Goal: Check status

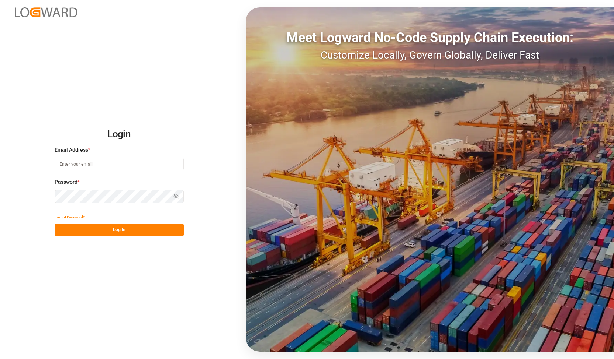
type input "[PERSON_NAME][EMAIL_ADDRESS][DOMAIN_NAME]"
click at [9, 183] on div "Login Email Address * alexander.schoeps@leschaco.com Password * Show password F…" at bounding box center [307, 179] width 614 height 359
click at [174, 197] on icon "button" at bounding box center [175, 196] width 3 height 3
click at [122, 232] on button "Log In" at bounding box center [119, 230] width 129 height 13
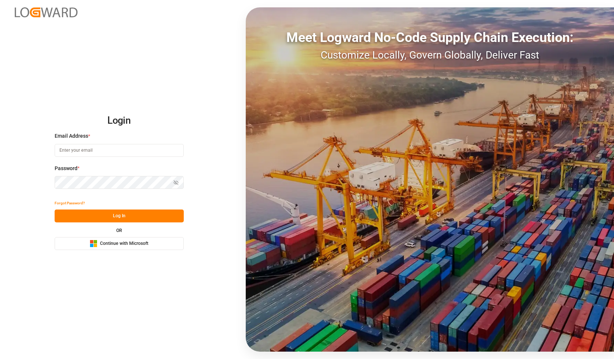
type input "[PERSON_NAME][EMAIL_ADDRESS][DOMAIN_NAME]"
click at [21, 184] on div "Login Email Address * [PERSON_NAME][EMAIL_ADDRESS][DOMAIN_NAME] Password * Show…" at bounding box center [307, 179] width 614 height 359
click at [180, 185] on button "Show password" at bounding box center [175, 182] width 15 height 13
click at [132, 219] on button "Log In" at bounding box center [119, 216] width 129 height 13
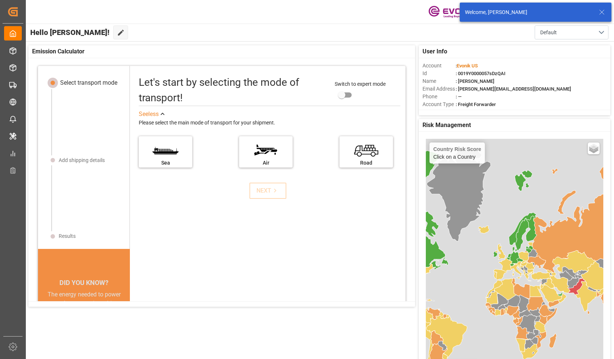
click at [602, 11] on icon at bounding box center [601, 12] width 9 height 9
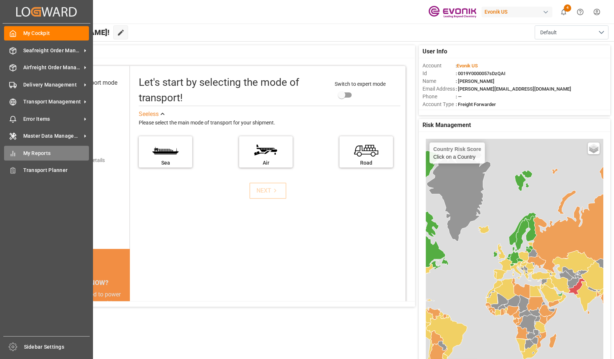
click at [14, 160] on div "My Reports My Reports" at bounding box center [46, 153] width 85 height 14
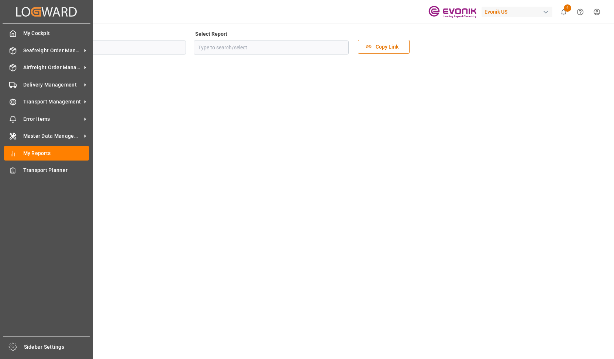
type input "Allocation"
type input "Allocation Management Admin Dashboard"
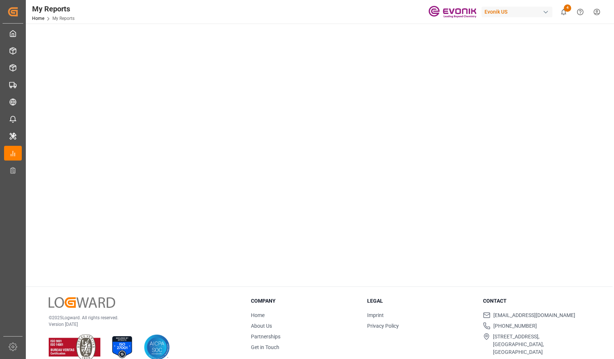
scroll to position [37, 0]
